Goal: Check status: Check status

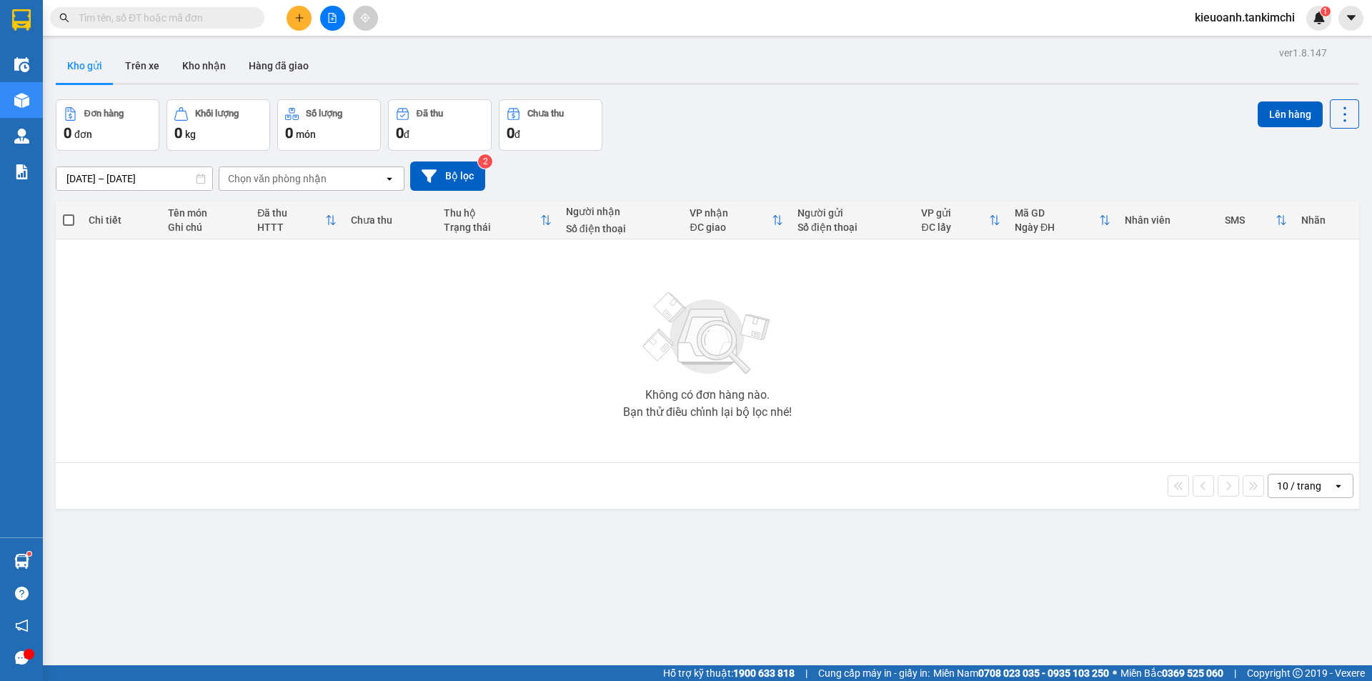
click at [238, 11] on input "text" at bounding box center [163, 18] width 169 height 16
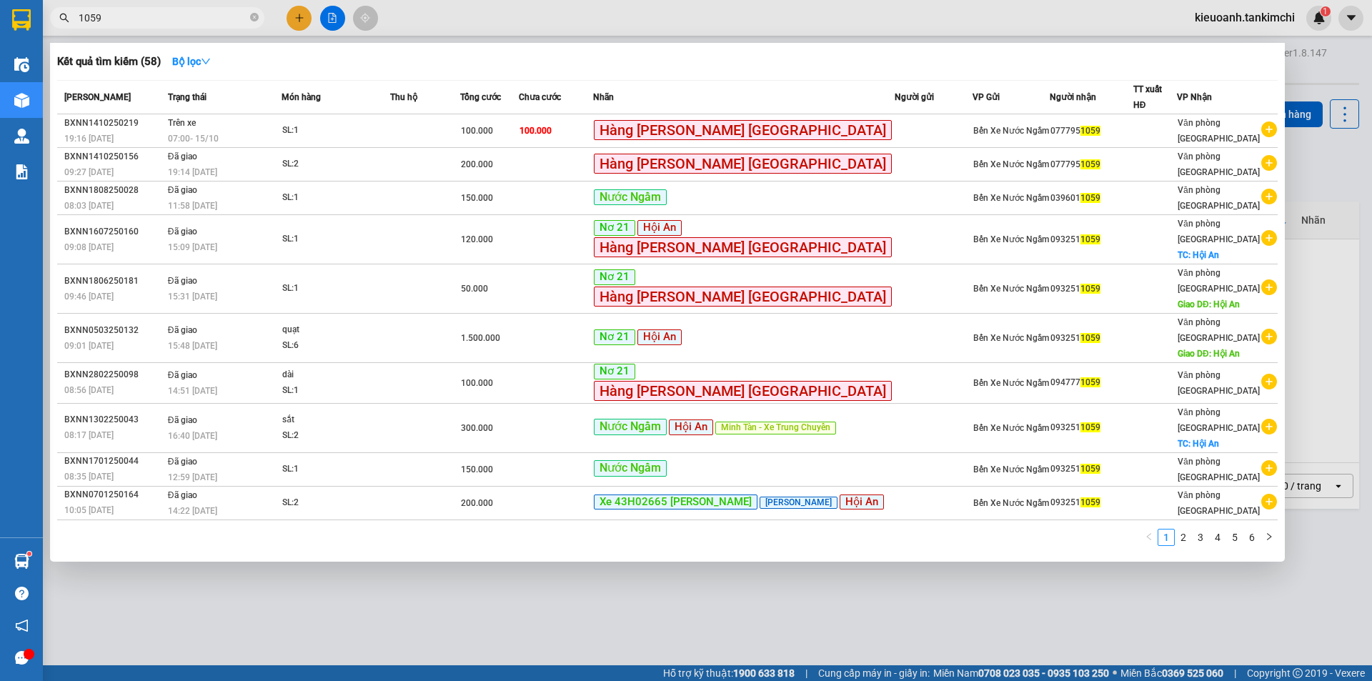
click at [187, 16] on input "1059" at bounding box center [163, 18] width 169 height 16
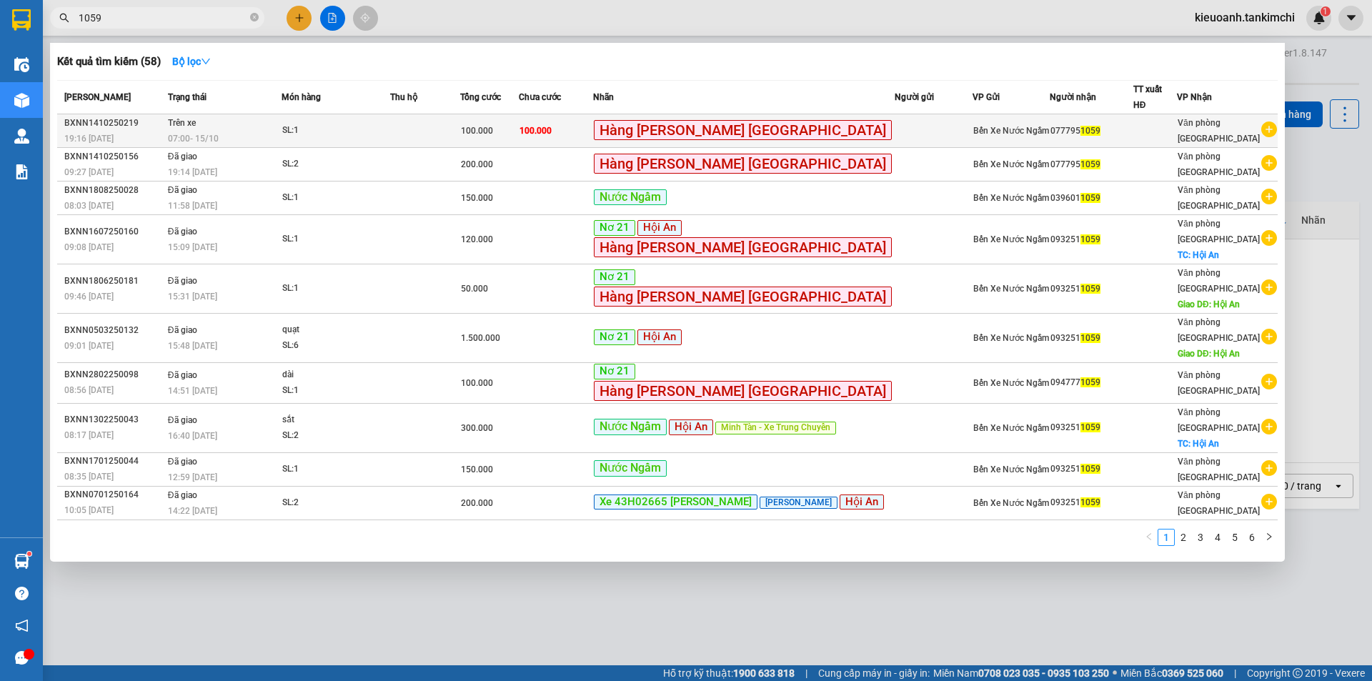
type input "1059"
click at [252, 131] on div "07:00 - 15/10" at bounding box center [224, 139] width 113 height 16
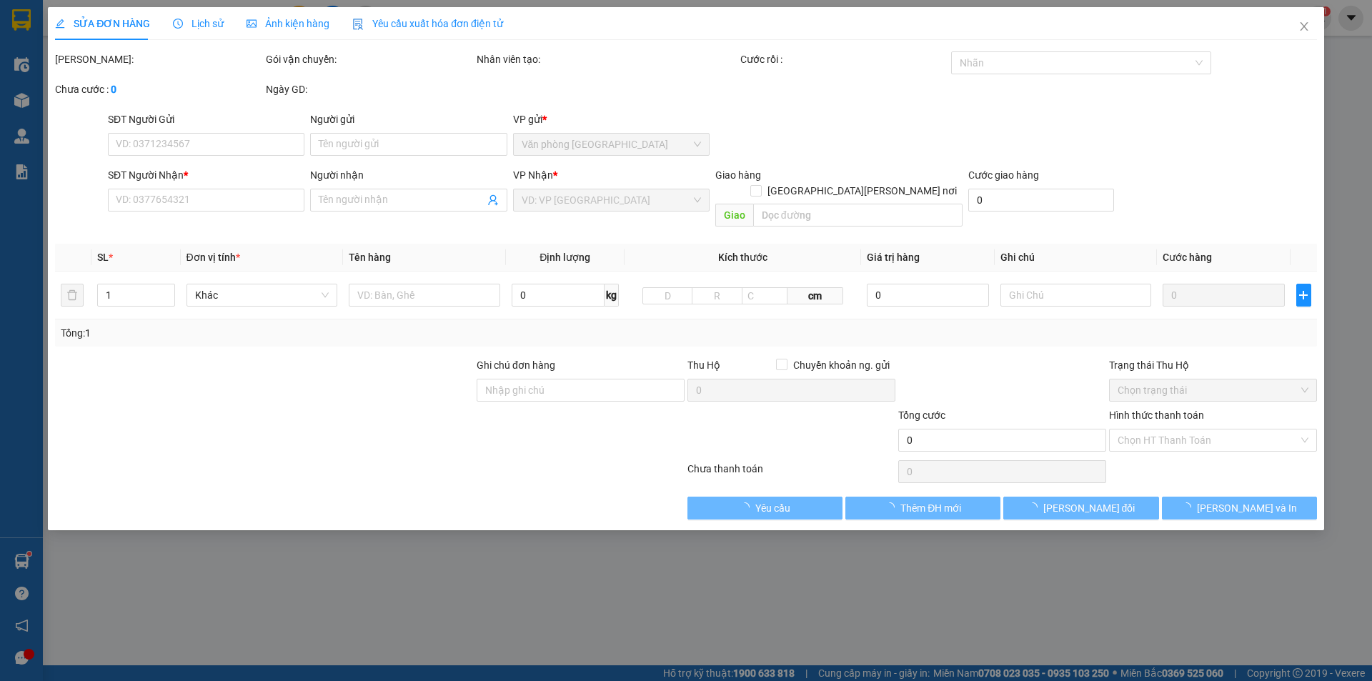
click at [206, 21] on span "Lịch sử" at bounding box center [198, 23] width 51 height 11
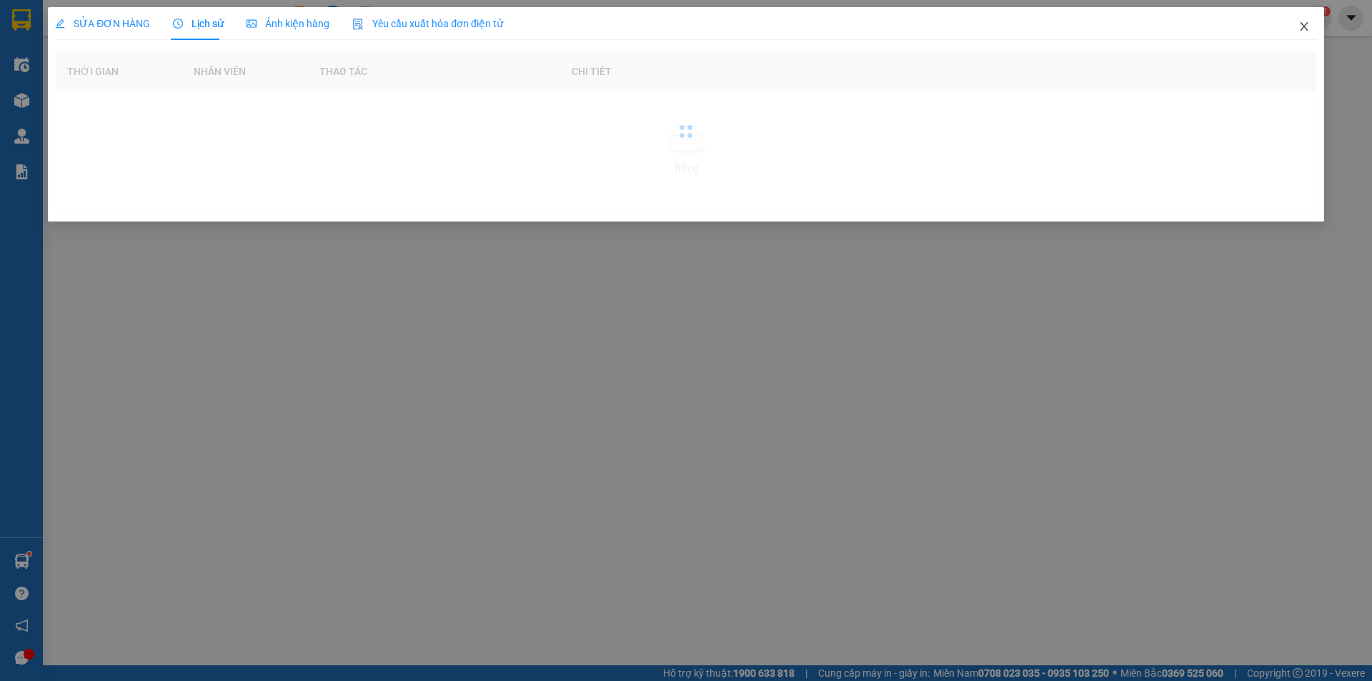
click at [1299, 31] on icon "close" at bounding box center [1304, 26] width 11 height 11
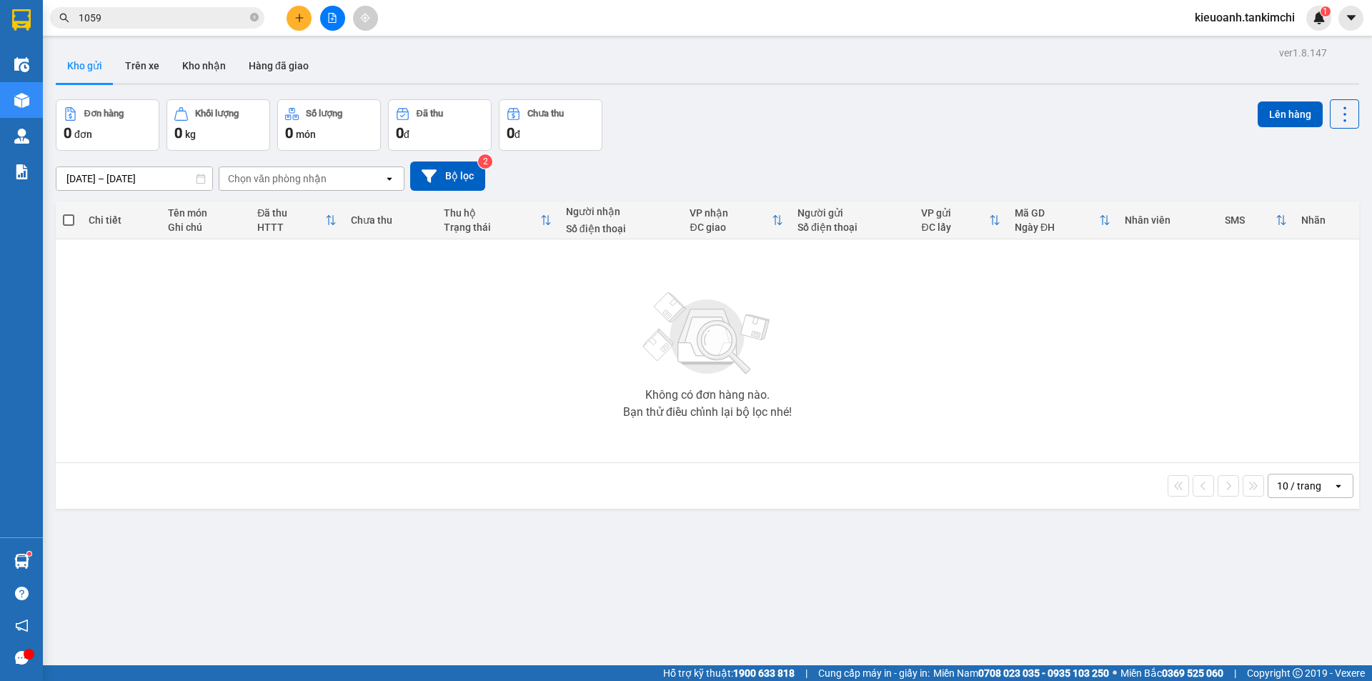
click at [217, 19] on input "1059" at bounding box center [163, 18] width 169 height 16
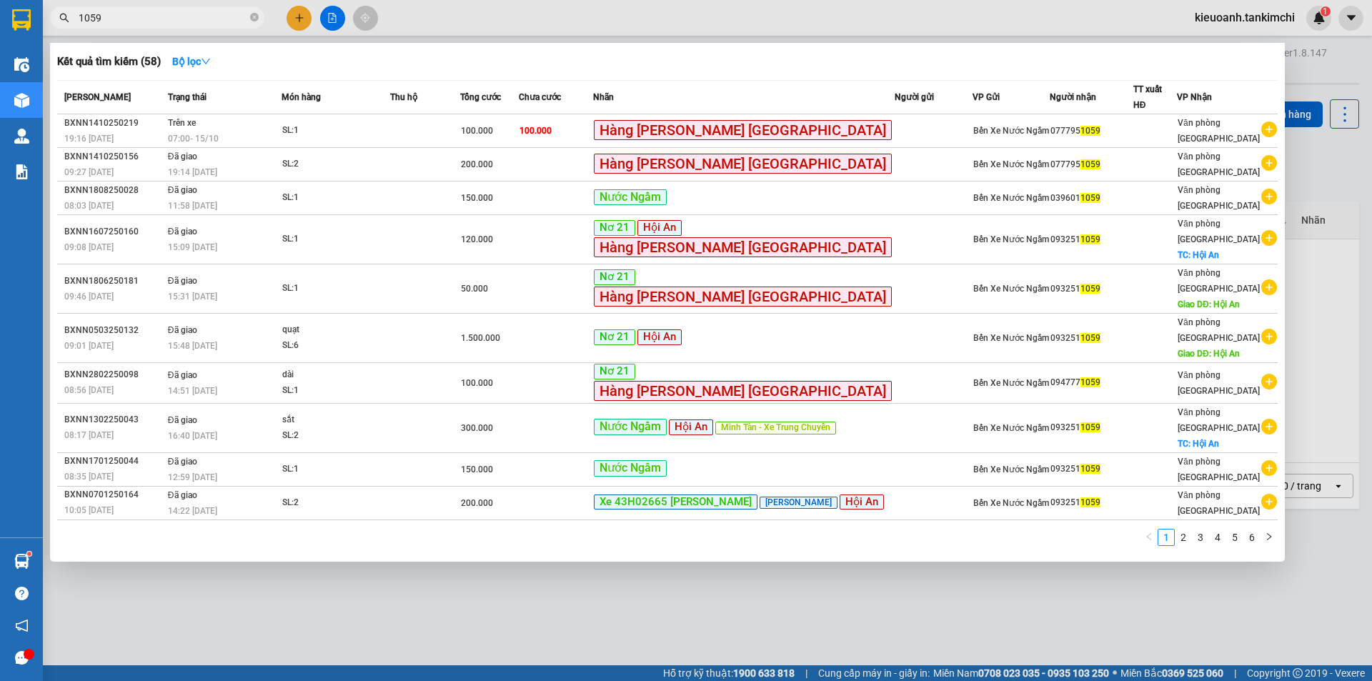
click at [214, 21] on input "1059" at bounding box center [163, 18] width 169 height 16
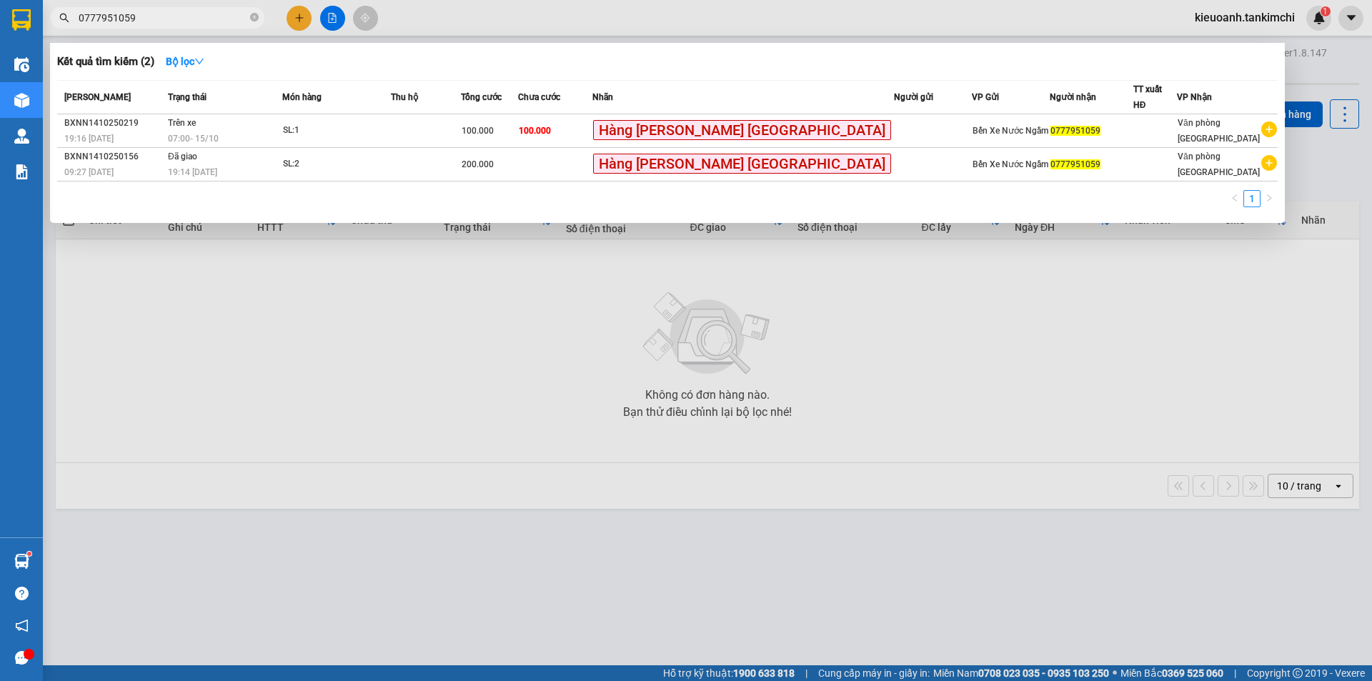
click at [178, 16] on input "0777951059" at bounding box center [163, 18] width 169 height 16
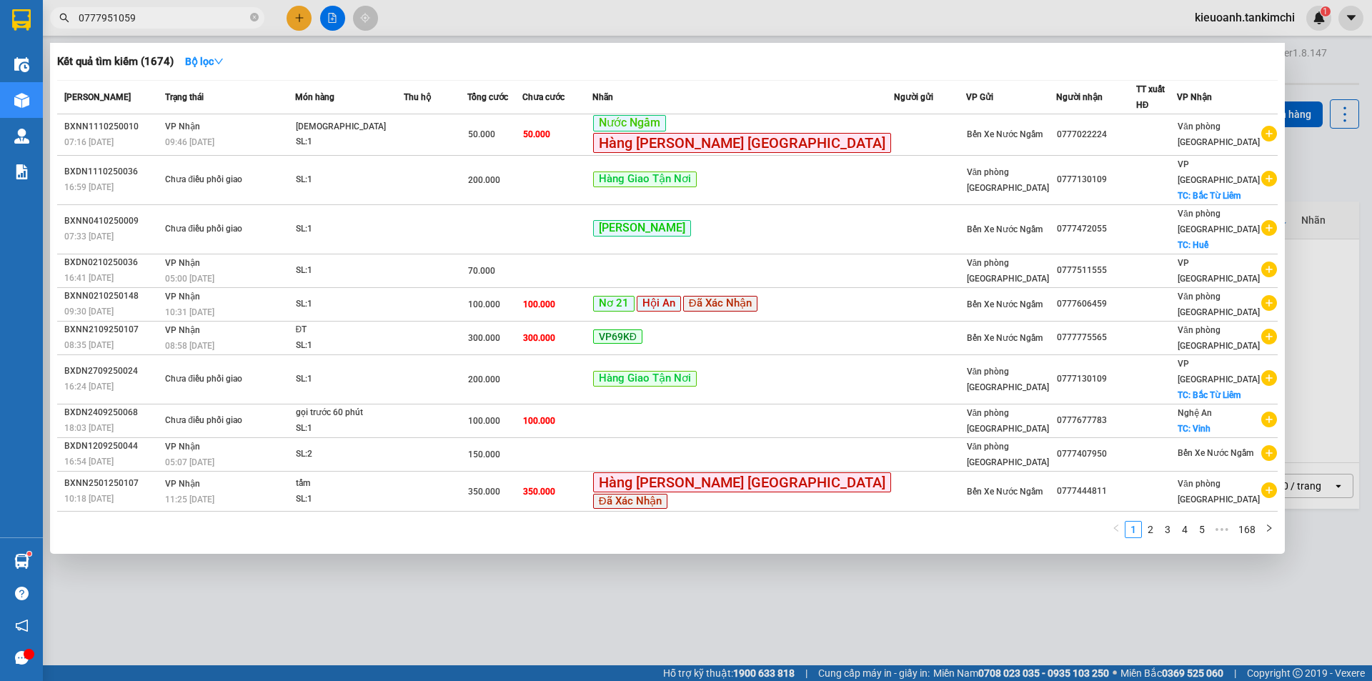
click at [170, 19] on input "0777951059" at bounding box center [163, 18] width 169 height 16
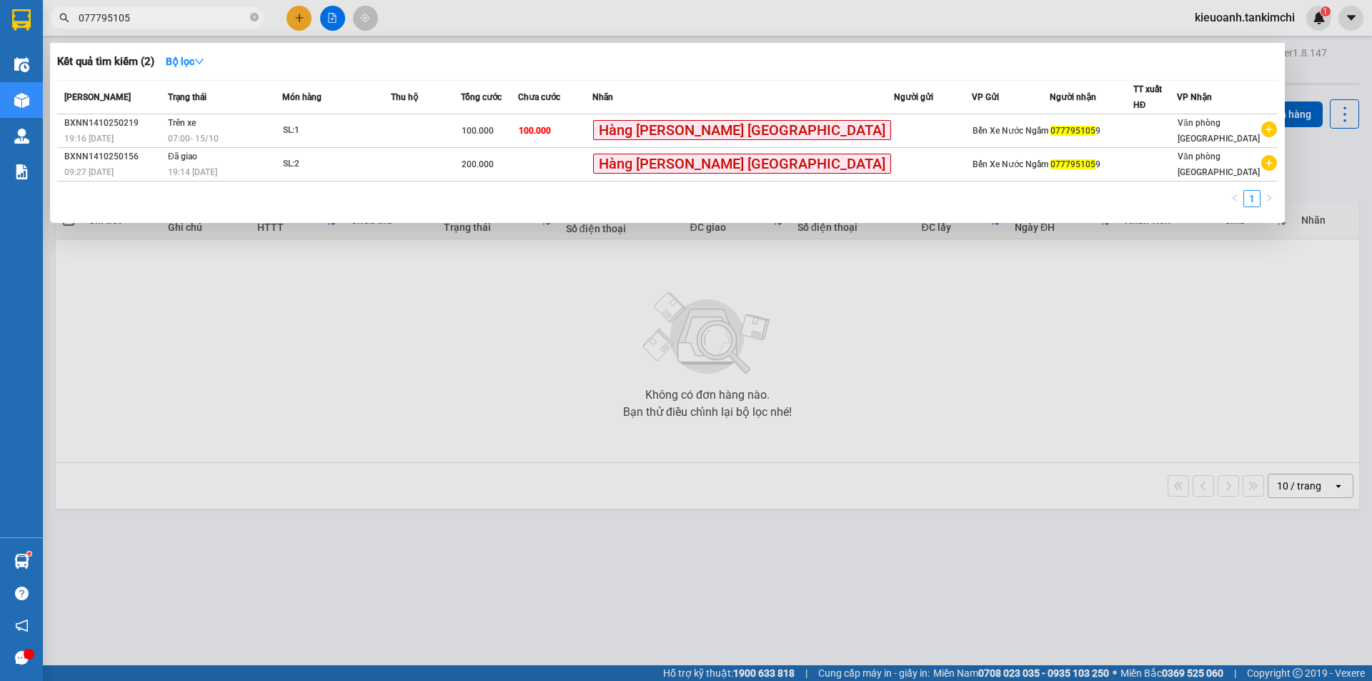
click at [217, 15] on input "077795105" at bounding box center [163, 18] width 169 height 16
click at [167, 13] on input "077795105" at bounding box center [163, 18] width 169 height 16
click at [167, 17] on input "077795105" at bounding box center [163, 18] width 169 height 16
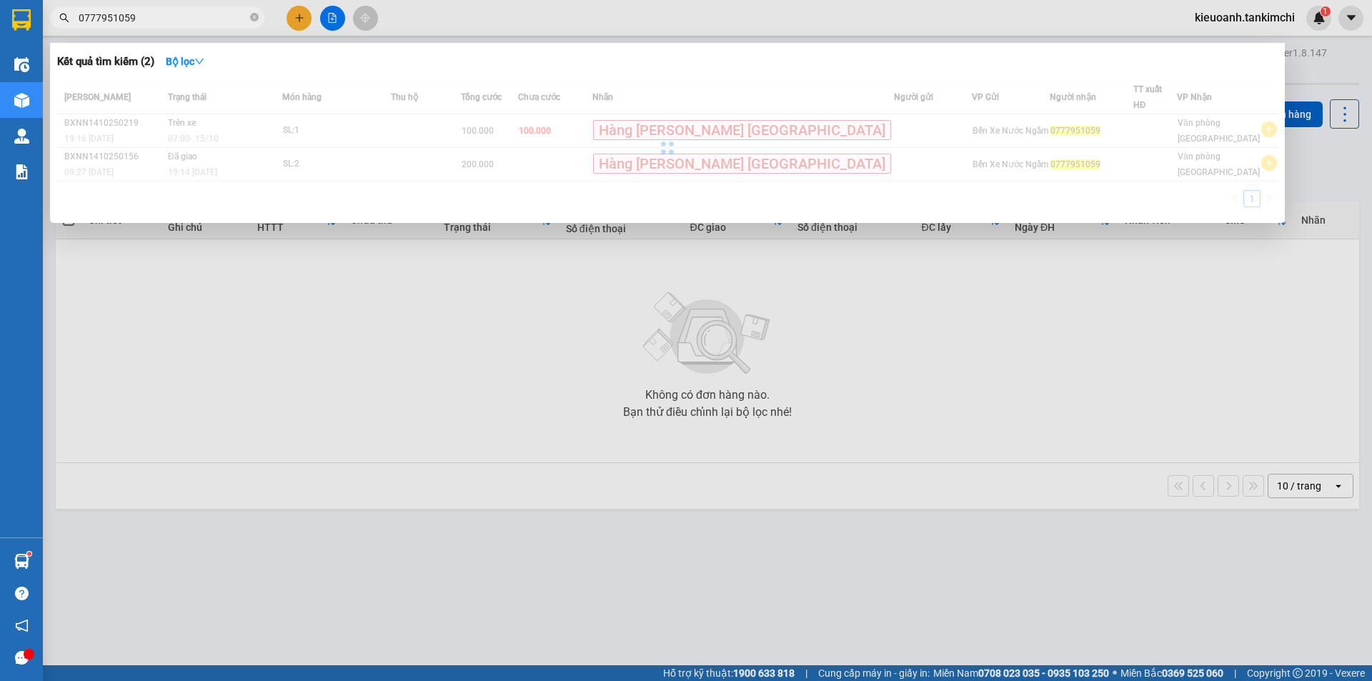
click at [167, 17] on input "0777951059" at bounding box center [163, 18] width 169 height 16
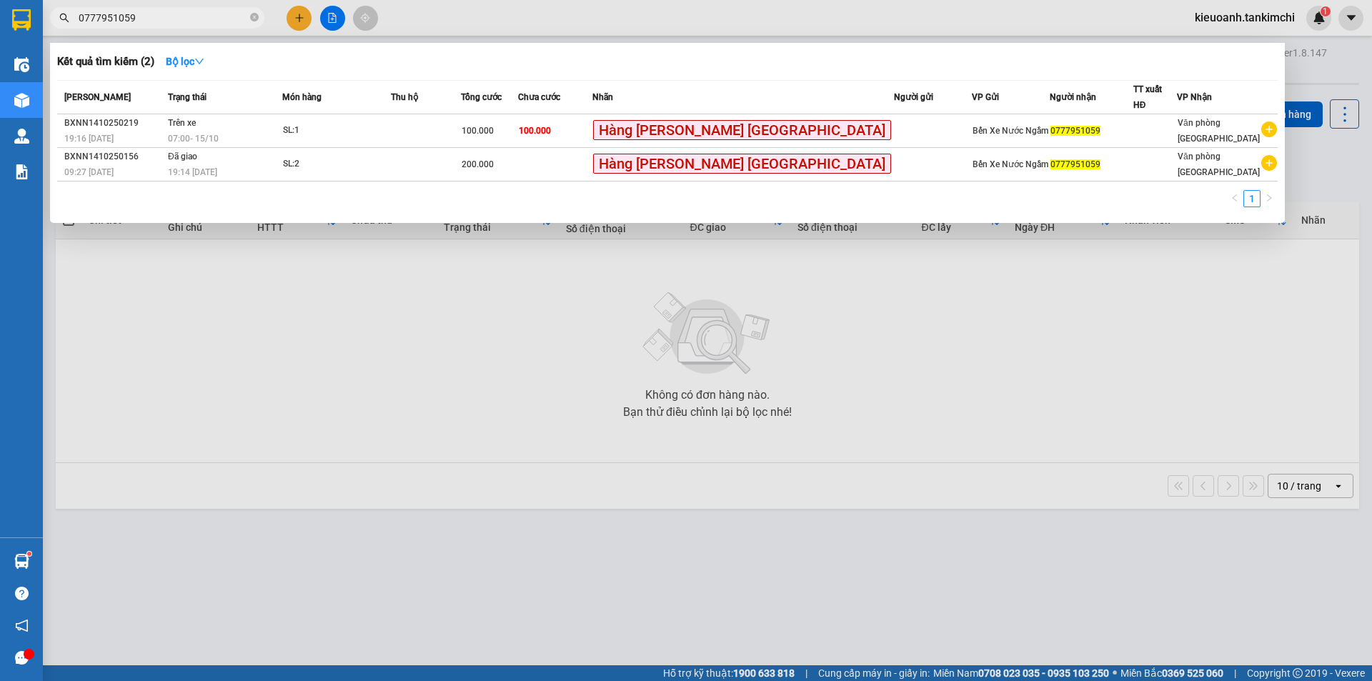
click at [167, 17] on input "0777951059" at bounding box center [163, 18] width 169 height 16
type input "0777951059"
click at [197, 18] on input "0777951059" at bounding box center [163, 18] width 169 height 16
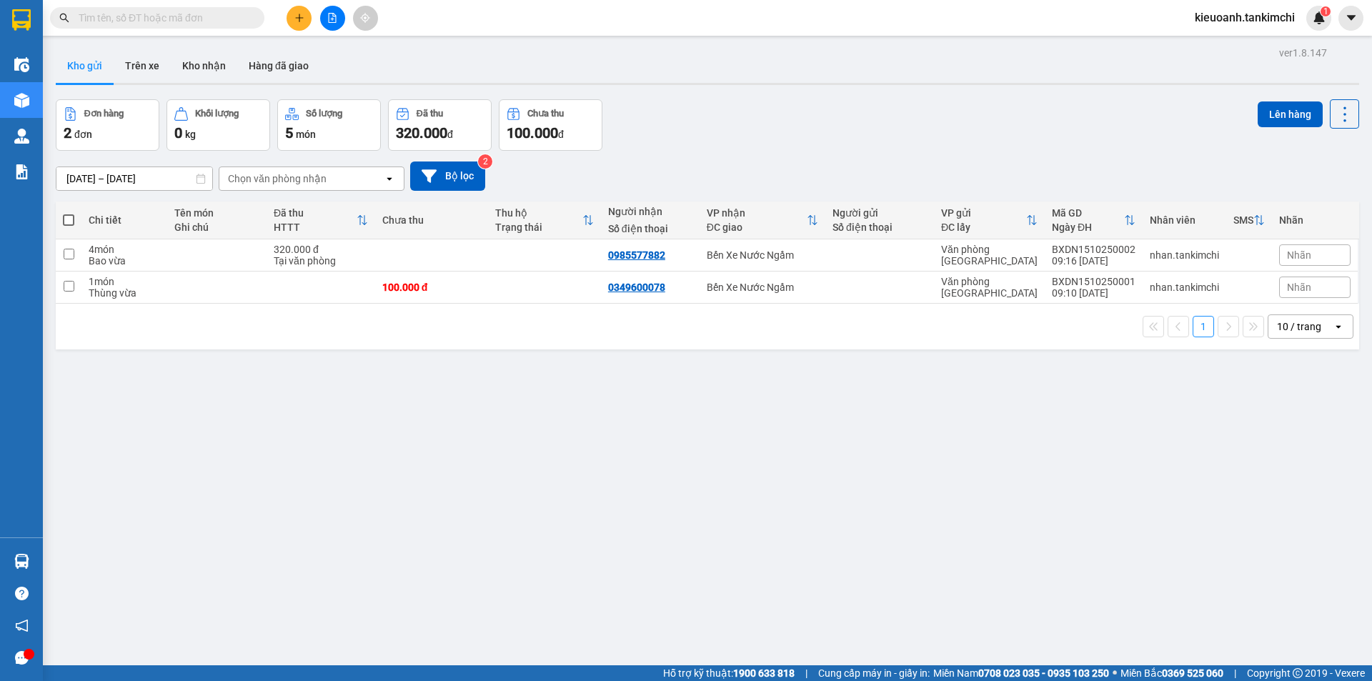
click at [220, 16] on input "text" at bounding box center [163, 18] width 169 height 16
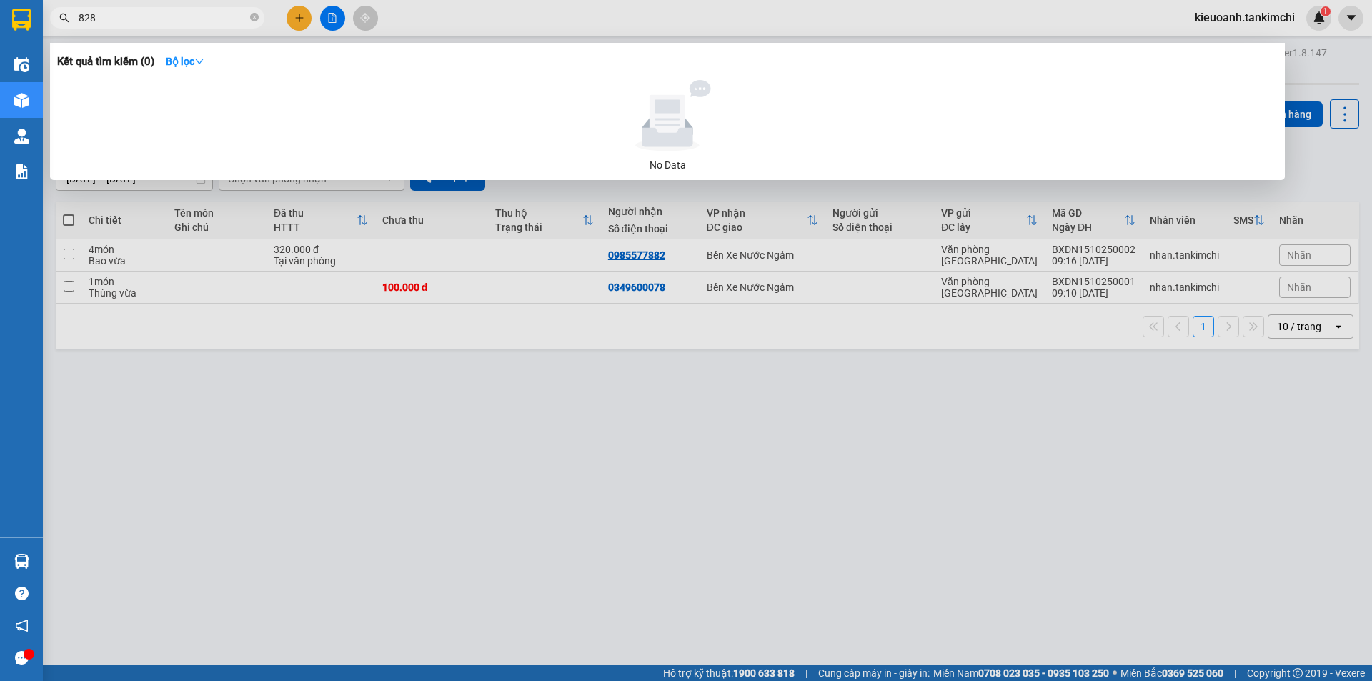
type input "8286"
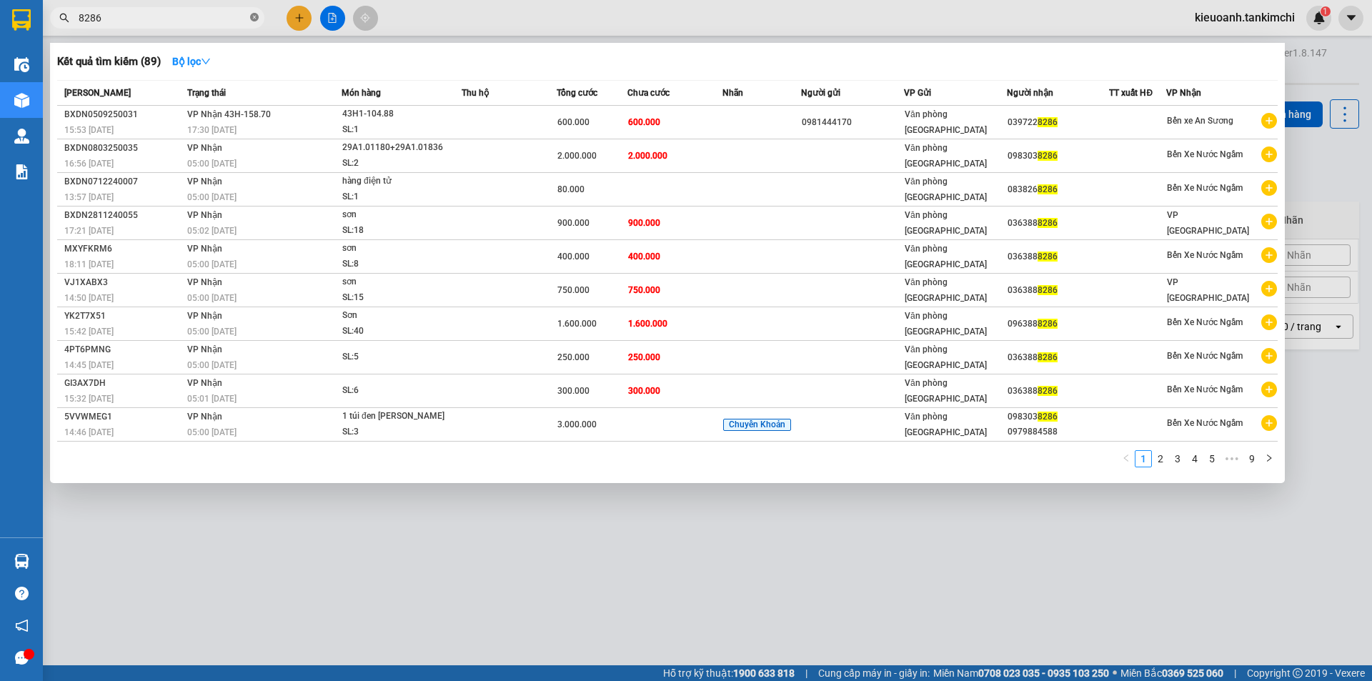
click at [255, 16] on icon "close-circle" at bounding box center [254, 17] width 9 height 9
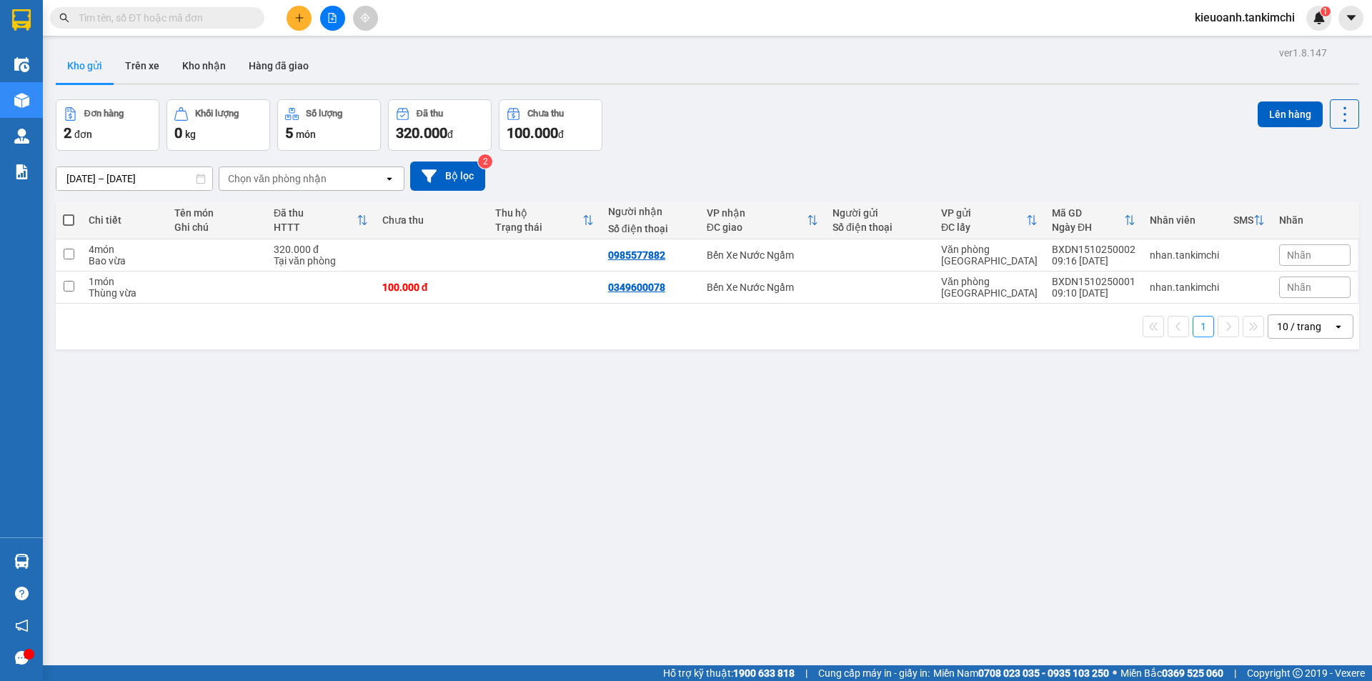
click at [219, 16] on input "text" at bounding box center [163, 18] width 169 height 16
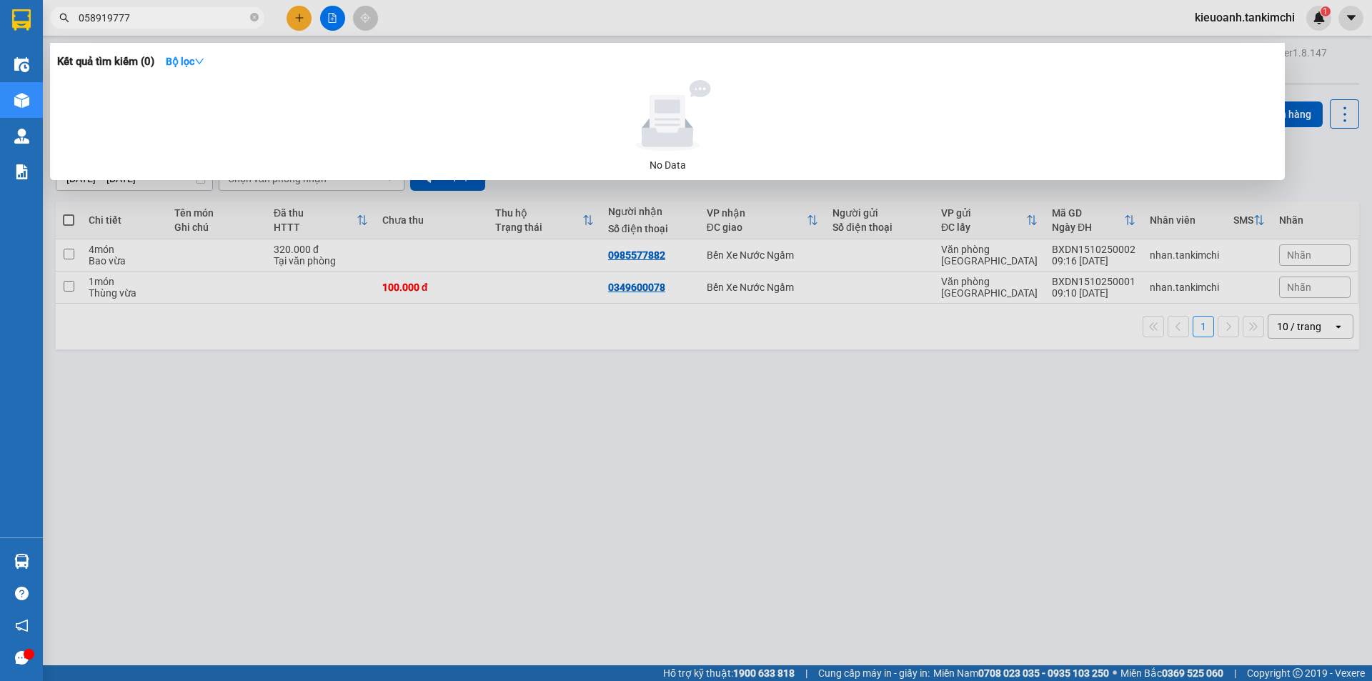
type input "0589197777"
click at [151, 15] on input "0589197777" at bounding box center [163, 18] width 169 height 16
click at [255, 17] on icon "close-circle" at bounding box center [254, 17] width 9 height 9
